Goal: Information Seeking & Learning: Learn about a topic

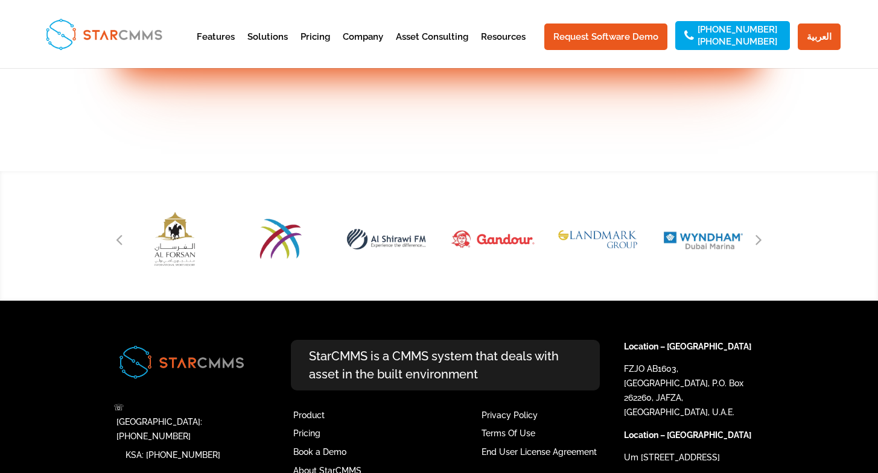
scroll to position [4864, 0]
click at [759, 236] on icon "Next slide" at bounding box center [758, 239] width 7 height 17
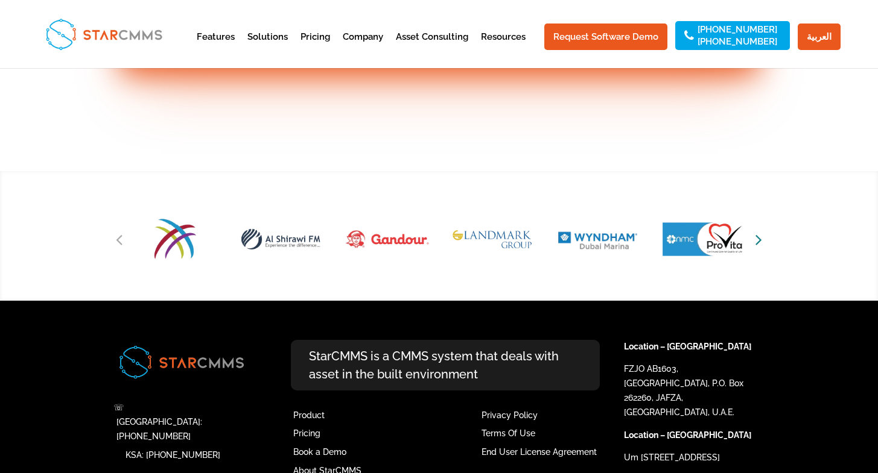
click at [759, 236] on icon "Next slide" at bounding box center [758, 239] width 7 height 17
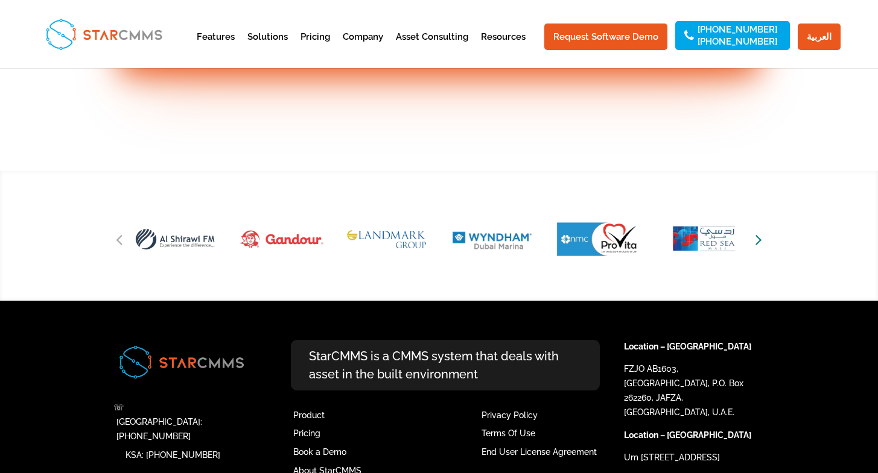
click at [759, 236] on icon "Next slide" at bounding box center [758, 239] width 7 height 17
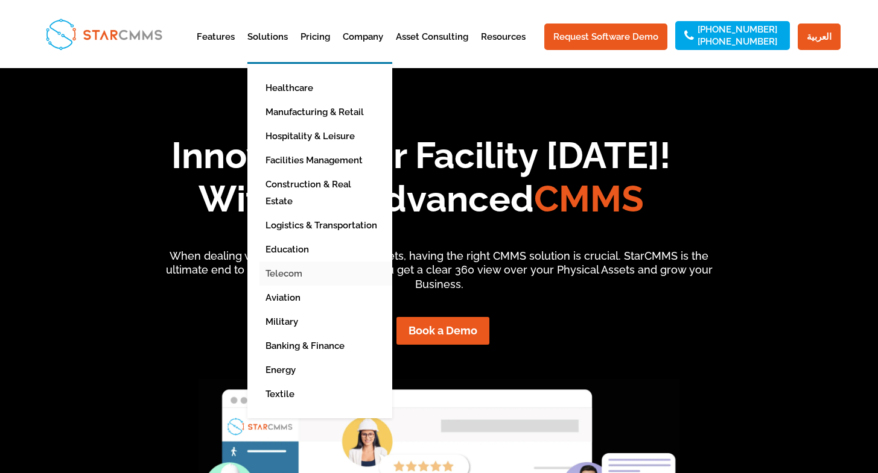
click at [311, 262] on link "Telecom" at bounding box center [328, 274] width 139 height 24
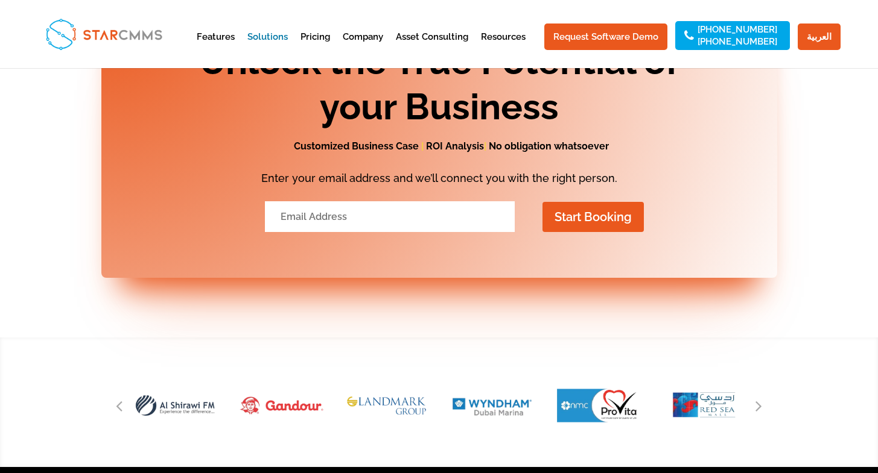
scroll to position [2143, 0]
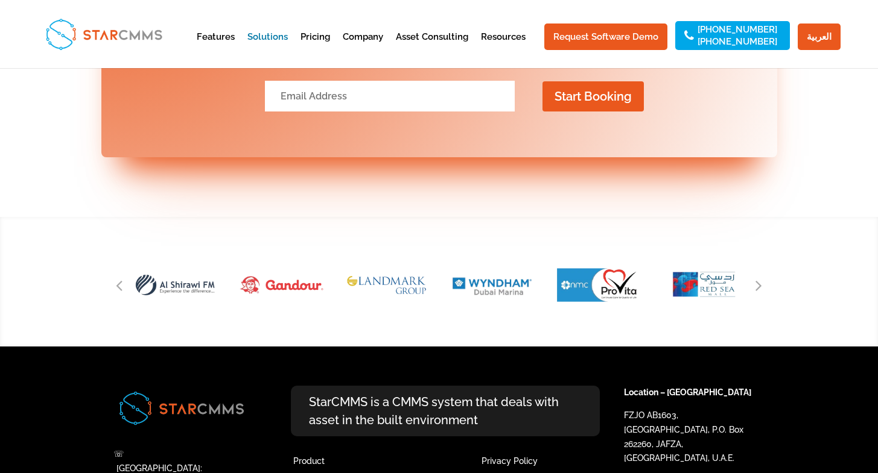
drag, startPoint x: 880, startPoint y: 20, endPoint x: 885, endPoint y: 393, distance: 372.8
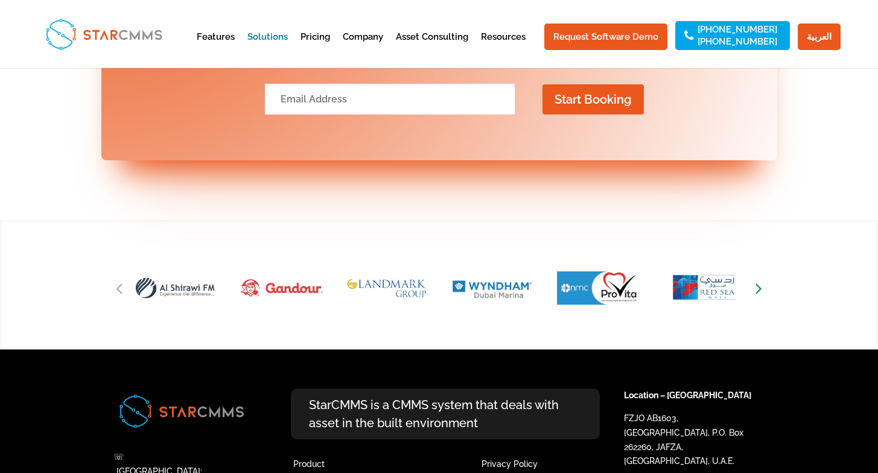
click at [761, 291] on icon "Next slide" at bounding box center [758, 288] width 7 height 17
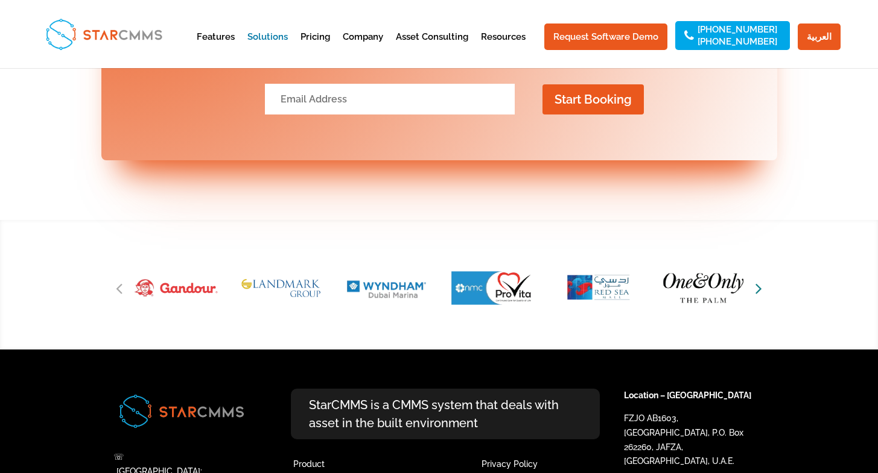
click at [761, 291] on icon "Next slide" at bounding box center [758, 288] width 7 height 17
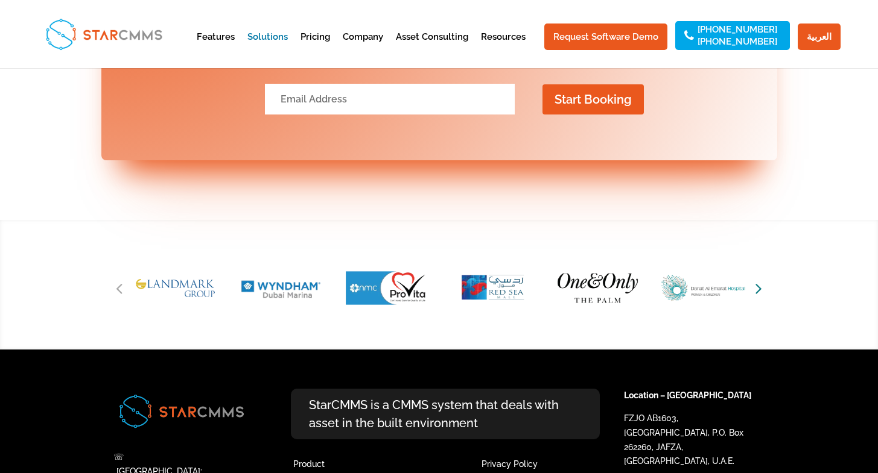
click at [761, 291] on icon "Next slide" at bounding box center [758, 288] width 7 height 17
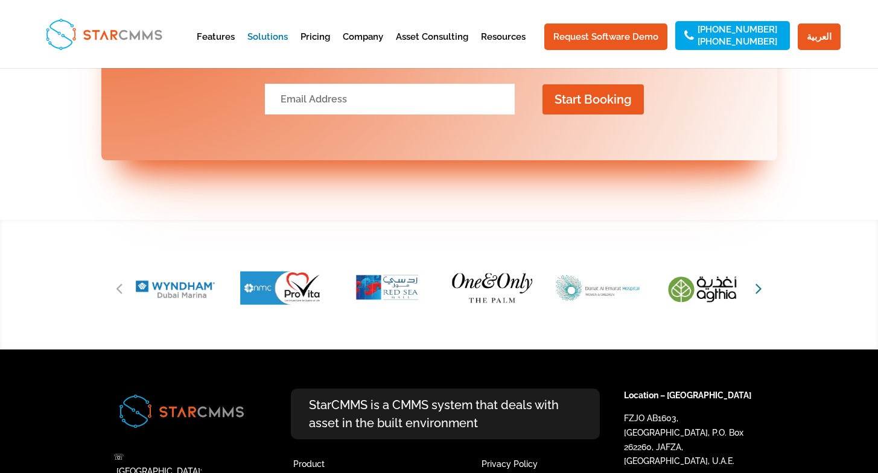
click at [761, 291] on icon "Next slide" at bounding box center [758, 288] width 7 height 17
click at [762, 286] on div "Next slide" at bounding box center [759, 288] width 18 height 18
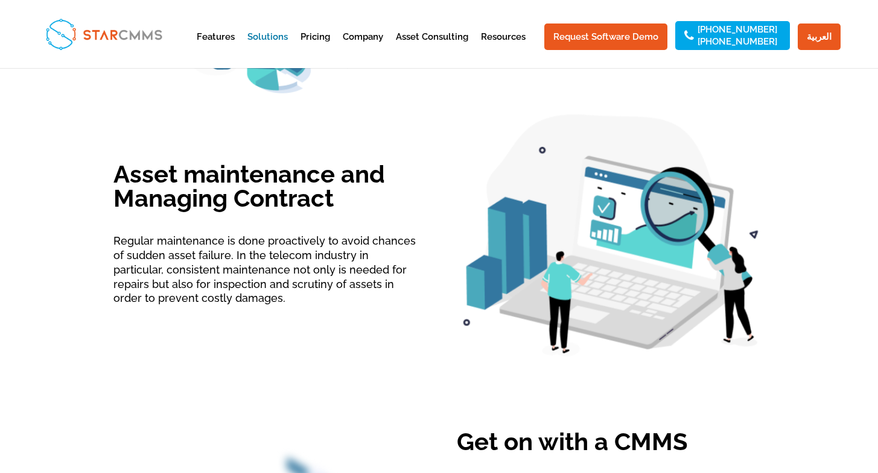
scroll to position [1037, 0]
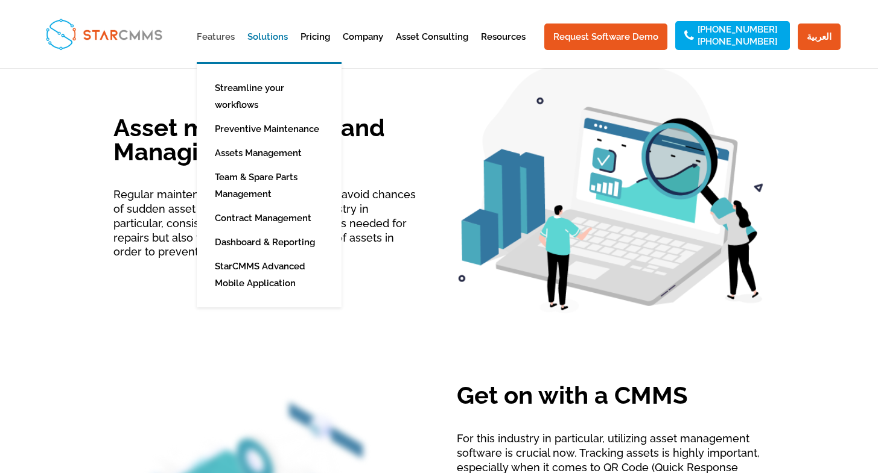
click at [217, 36] on link "Features" at bounding box center [216, 48] width 38 height 30
click at [250, 141] on link "Assets Management" at bounding box center [278, 153] width 139 height 24
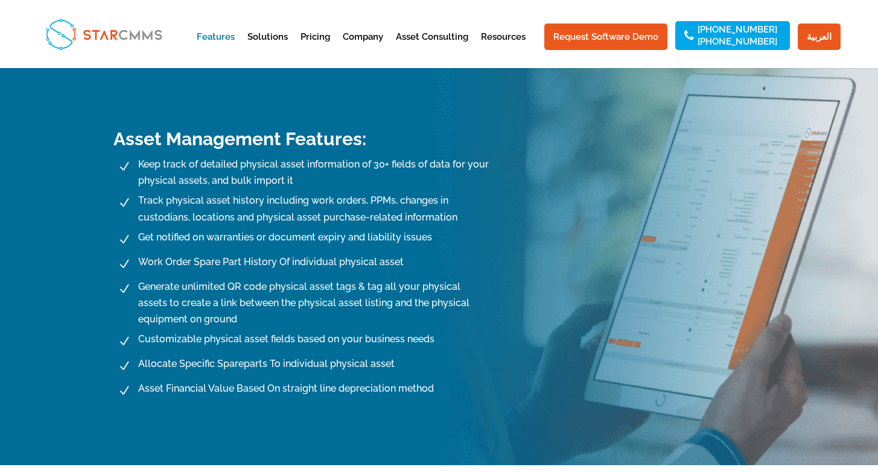
scroll to position [483, 0]
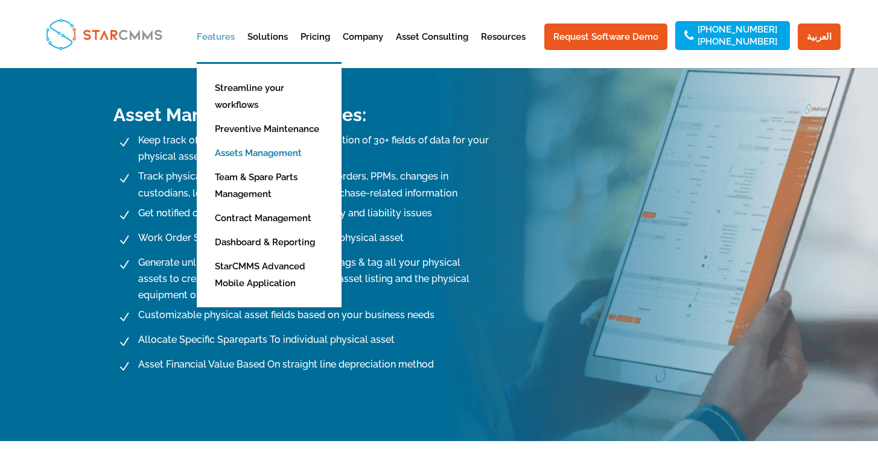
click at [215, 37] on link "Features" at bounding box center [216, 48] width 38 height 30
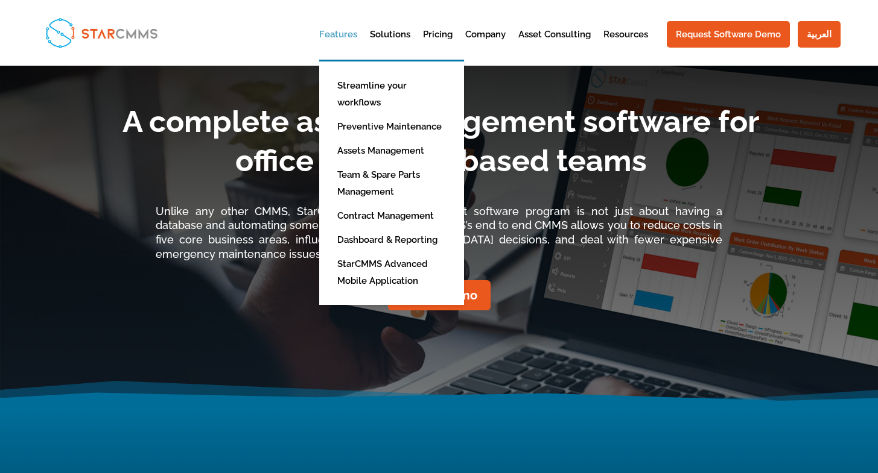
click at [340, 33] on link "Features" at bounding box center [338, 45] width 38 height 30
click at [343, 31] on link "Features" at bounding box center [338, 45] width 38 height 30
click at [344, 42] on link "Features" at bounding box center [338, 45] width 38 height 30
click at [346, 36] on link "Features" at bounding box center [338, 45] width 38 height 30
click at [364, 263] on link "StarCMMS Advanced Mobile Application" at bounding box center [400, 272] width 139 height 41
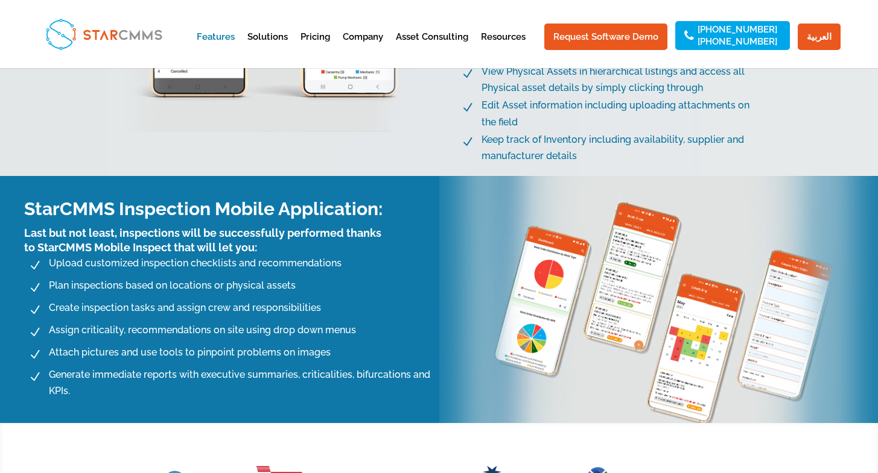
scroll to position [2004, 0]
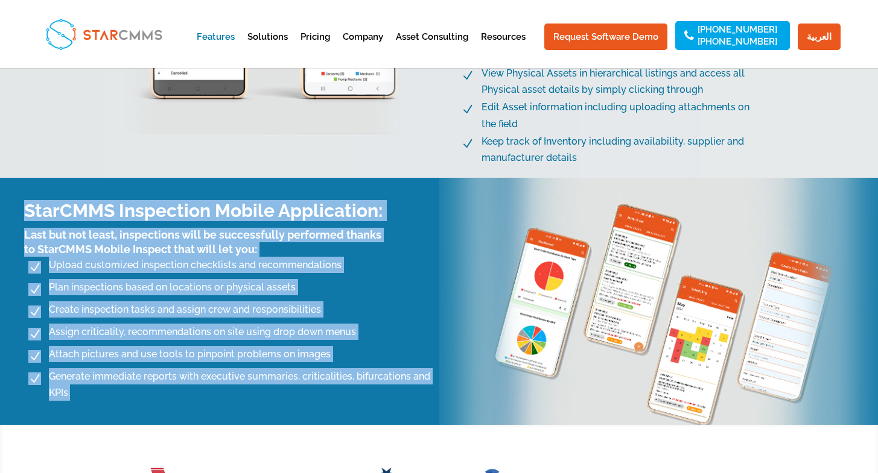
drag, startPoint x: 23, startPoint y: 197, endPoint x: 222, endPoint y: 384, distance: 273.5
click at [222, 384] on div "StarCMMS Inspection Mobile Application: Last but not least, inspections will be…" at bounding box center [219, 301] width 439 height 247
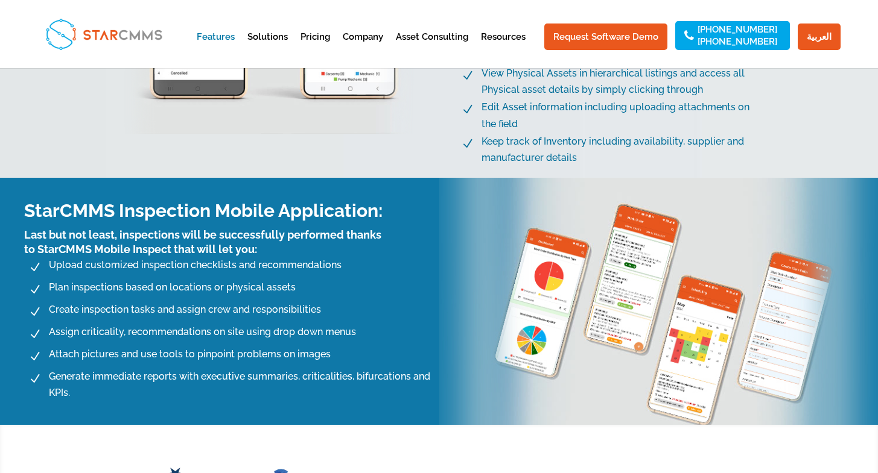
click at [387, 144] on div at bounding box center [267, 17] width 308 height 322
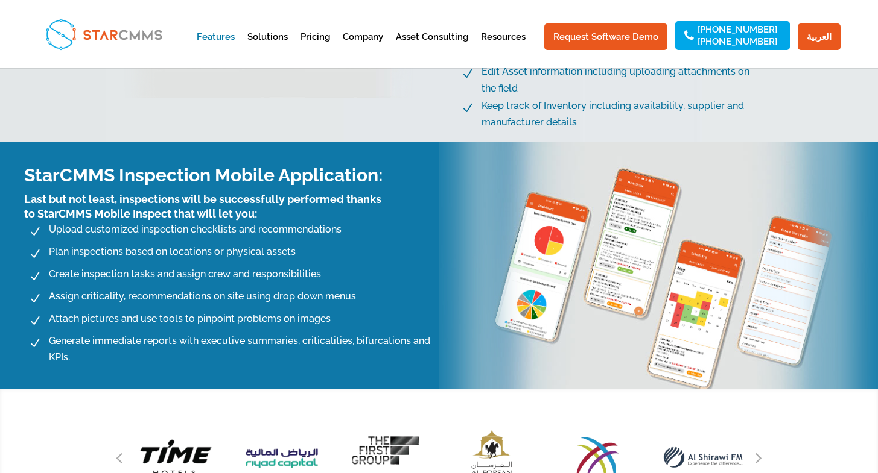
scroll to position [2041, 0]
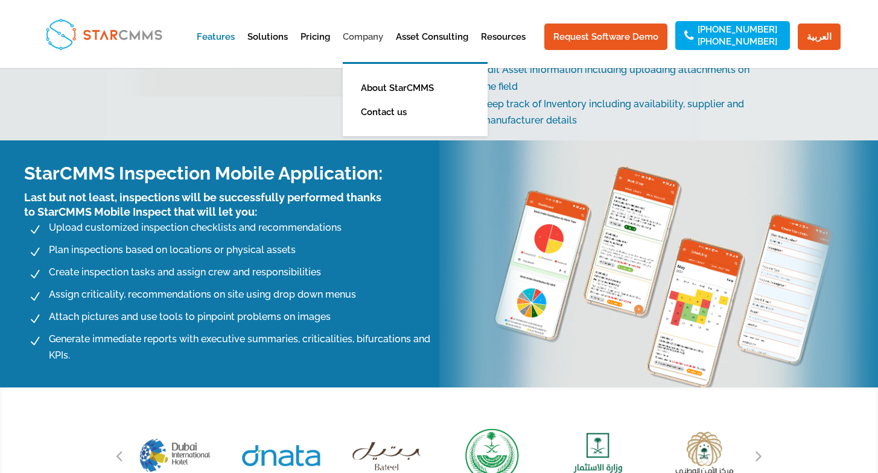
click at [383, 43] on link "Company" at bounding box center [363, 48] width 40 height 30
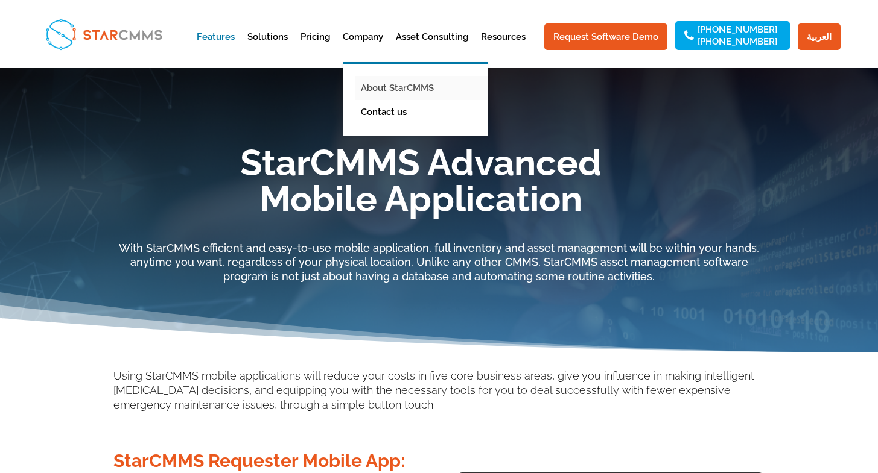
click at [407, 88] on link "About StarCMMS" at bounding box center [424, 88] width 139 height 24
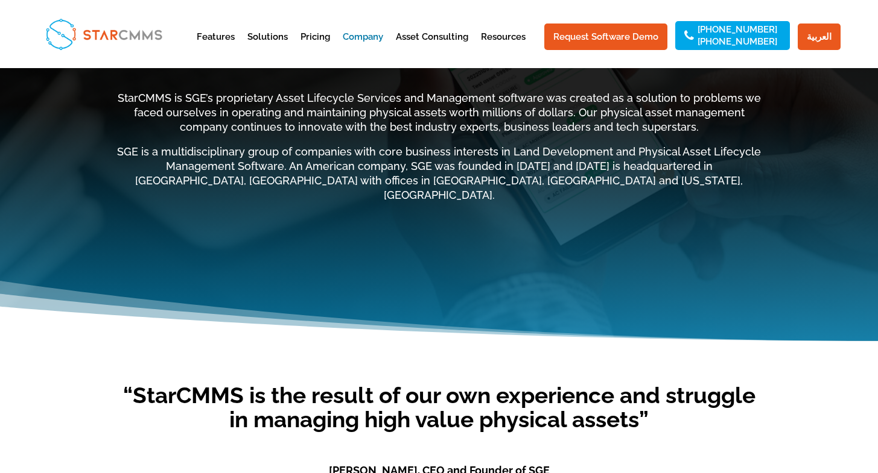
scroll to position [55, 0]
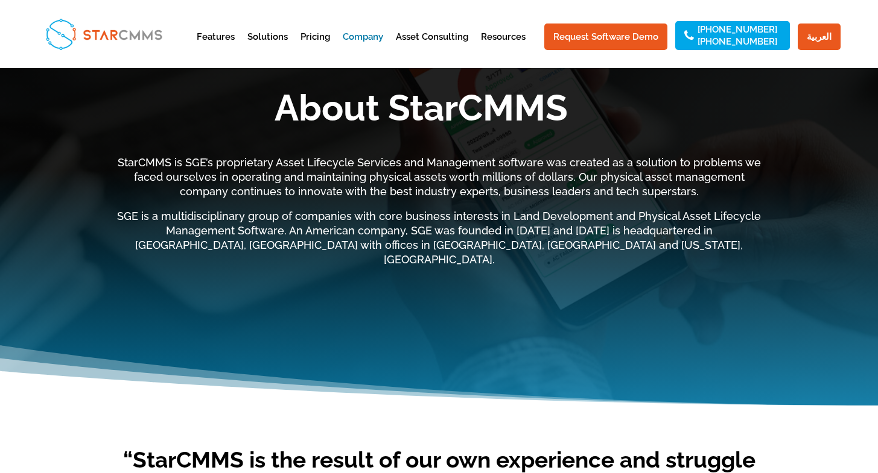
drag, startPoint x: 0, startPoint y: 0, endPoint x: 864, endPoint y: 98, distance: 869.8
click at [324, 36] on link "Pricing" at bounding box center [315, 48] width 30 height 30
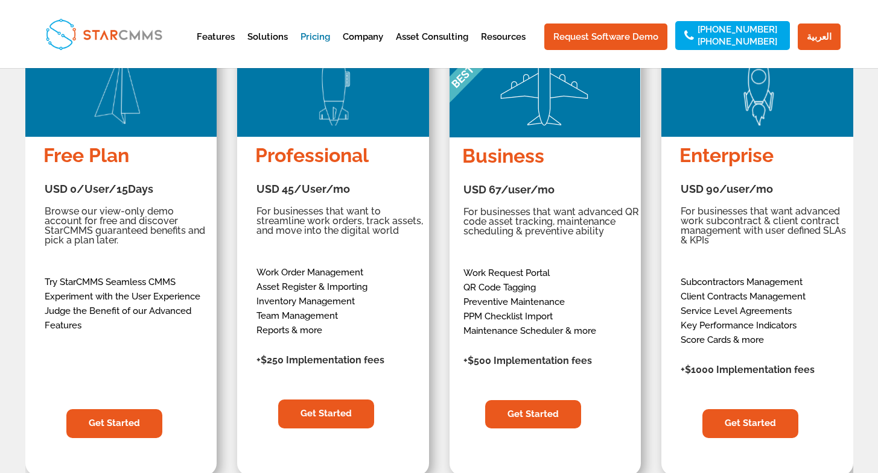
scroll to position [247, 0]
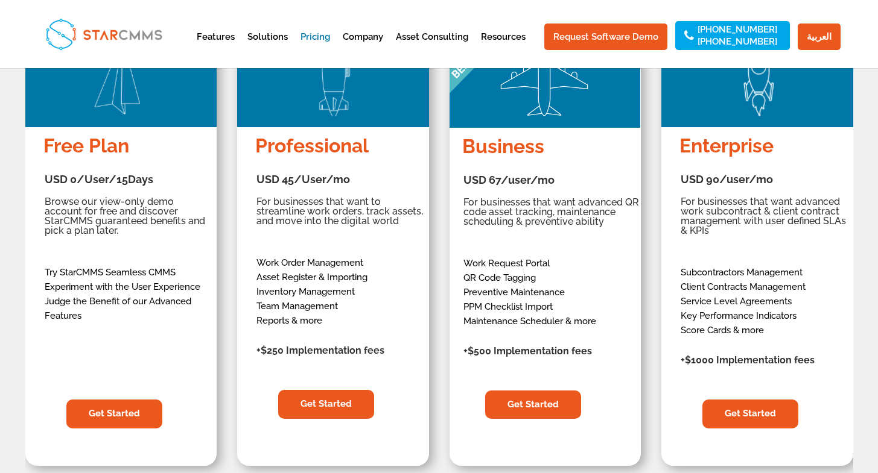
click at [371, 350] on strong "+$250 Implementation fees" at bounding box center [320, 350] width 128 height 11
